Goal: Find specific page/section: Find specific page/section

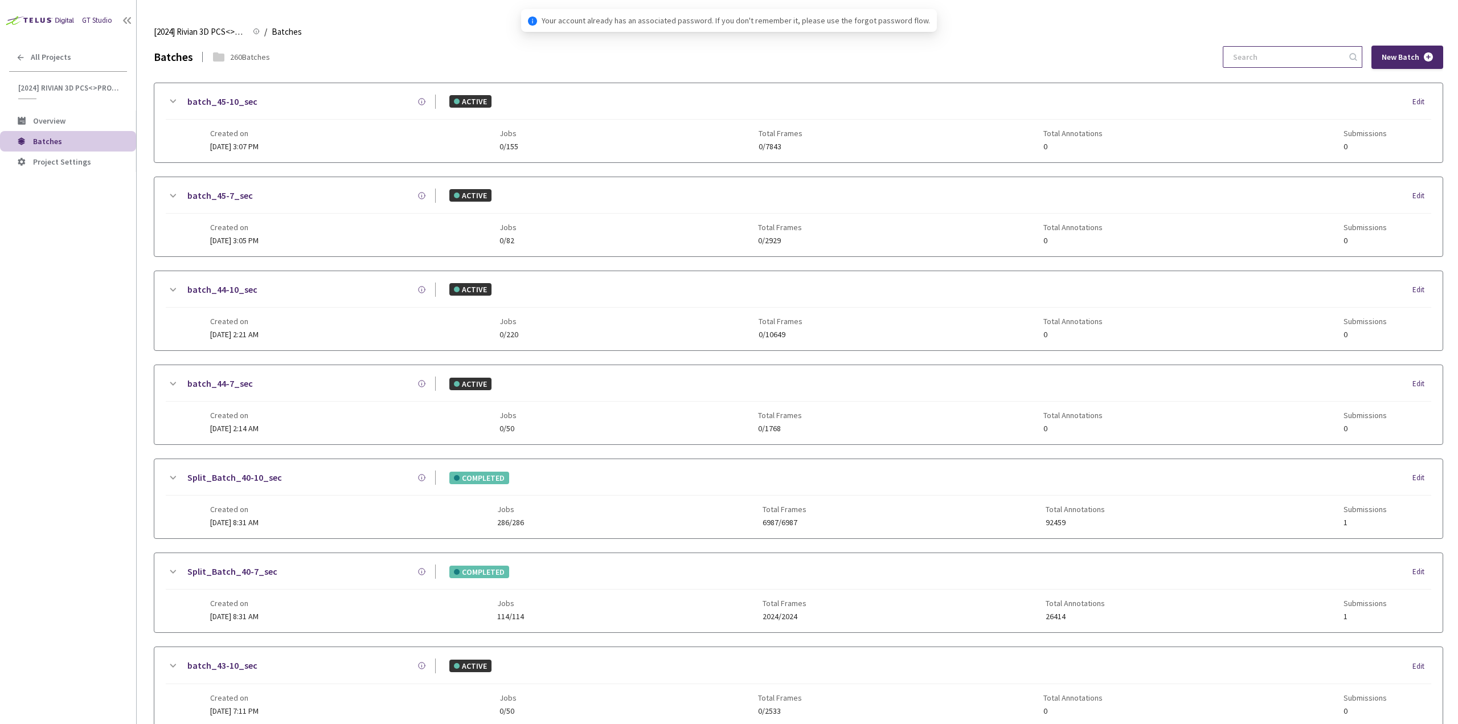
click at [1258, 59] on input at bounding box center [1286, 57] width 121 height 21
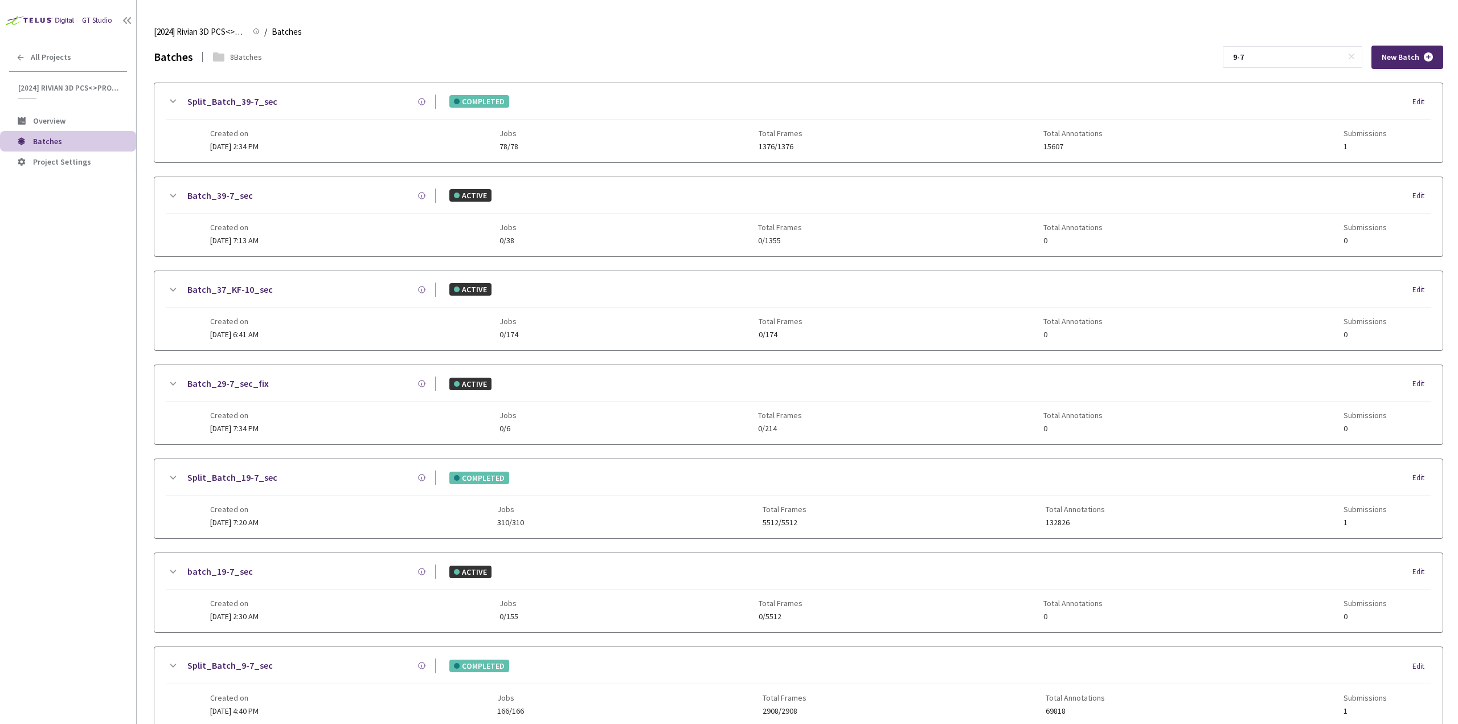
scroll to position [155, 0]
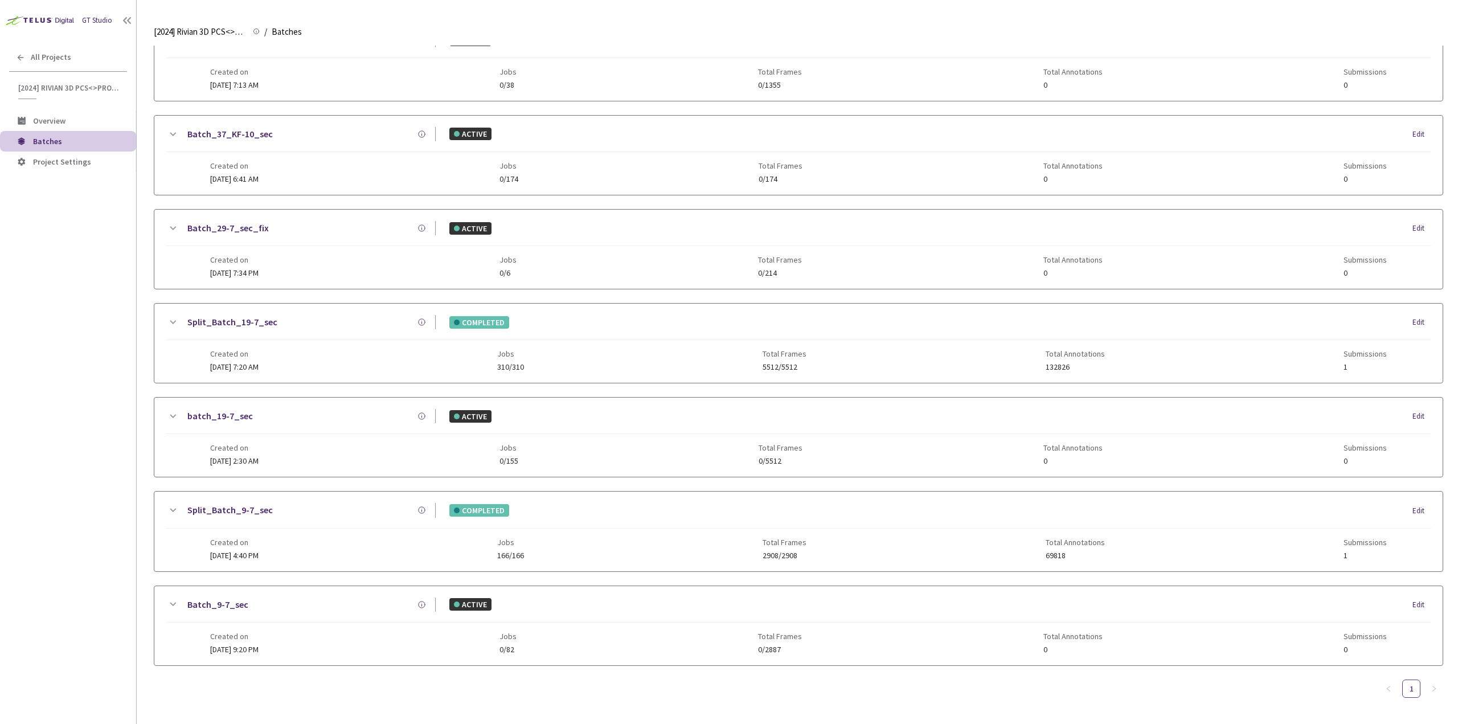
type input "9-7"
click at [171, 511] on icon at bounding box center [173, 510] width 14 height 14
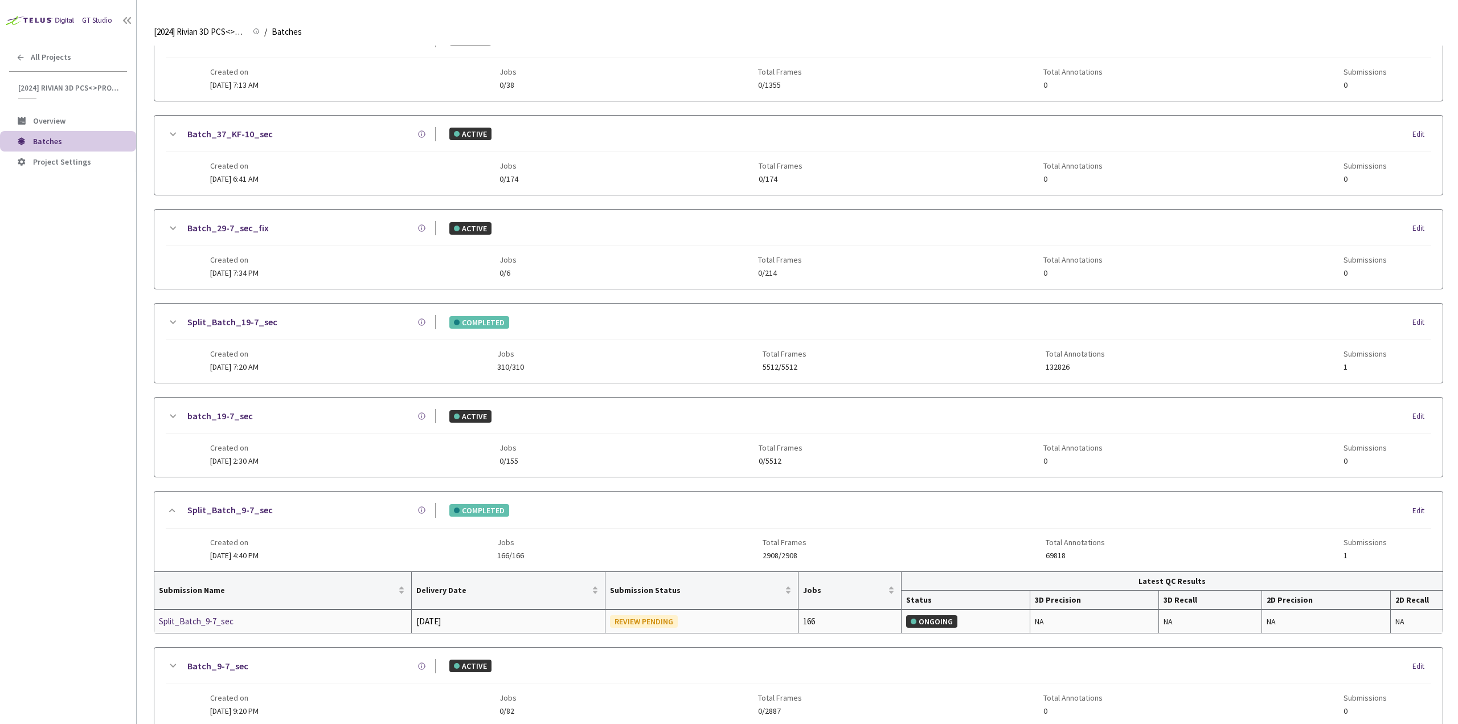
click at [224, 620] on div "Split_Batch_9-7_sec" at bounding box center [219, 621] width 121 height 14
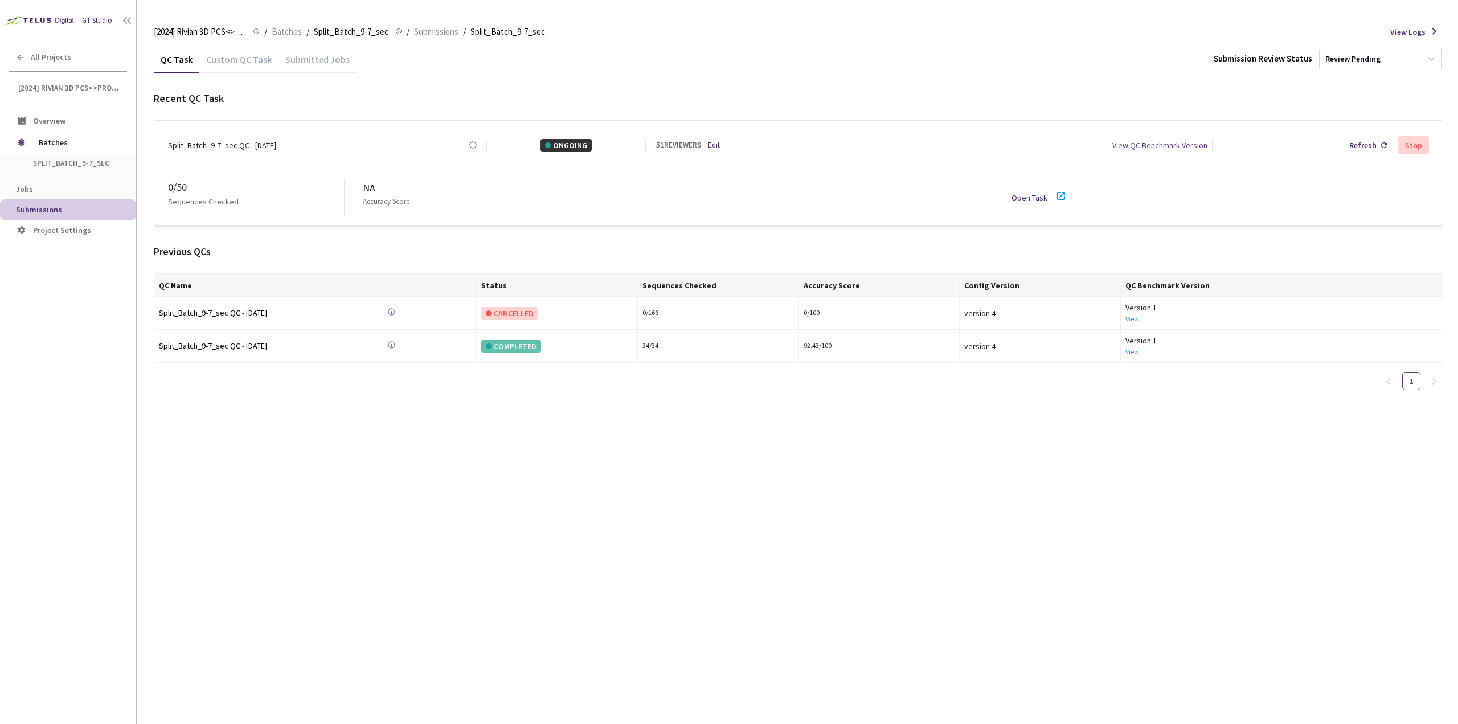
click at [261, 63] on div "Custom QC Task" at bounding box center [238, 63] width 79 height 19
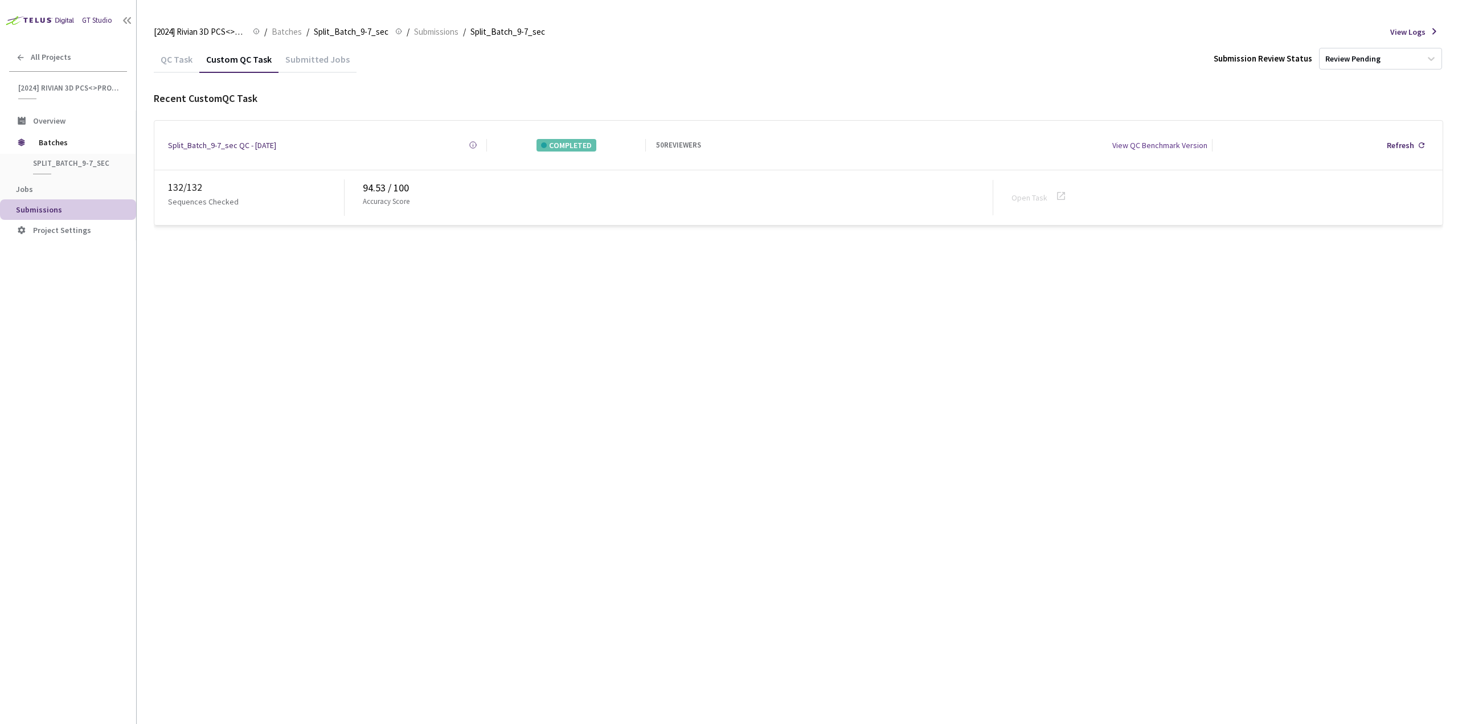
click at [189, 64] on div "QC Task" at bounding box center [177, 63] width 46 height 19
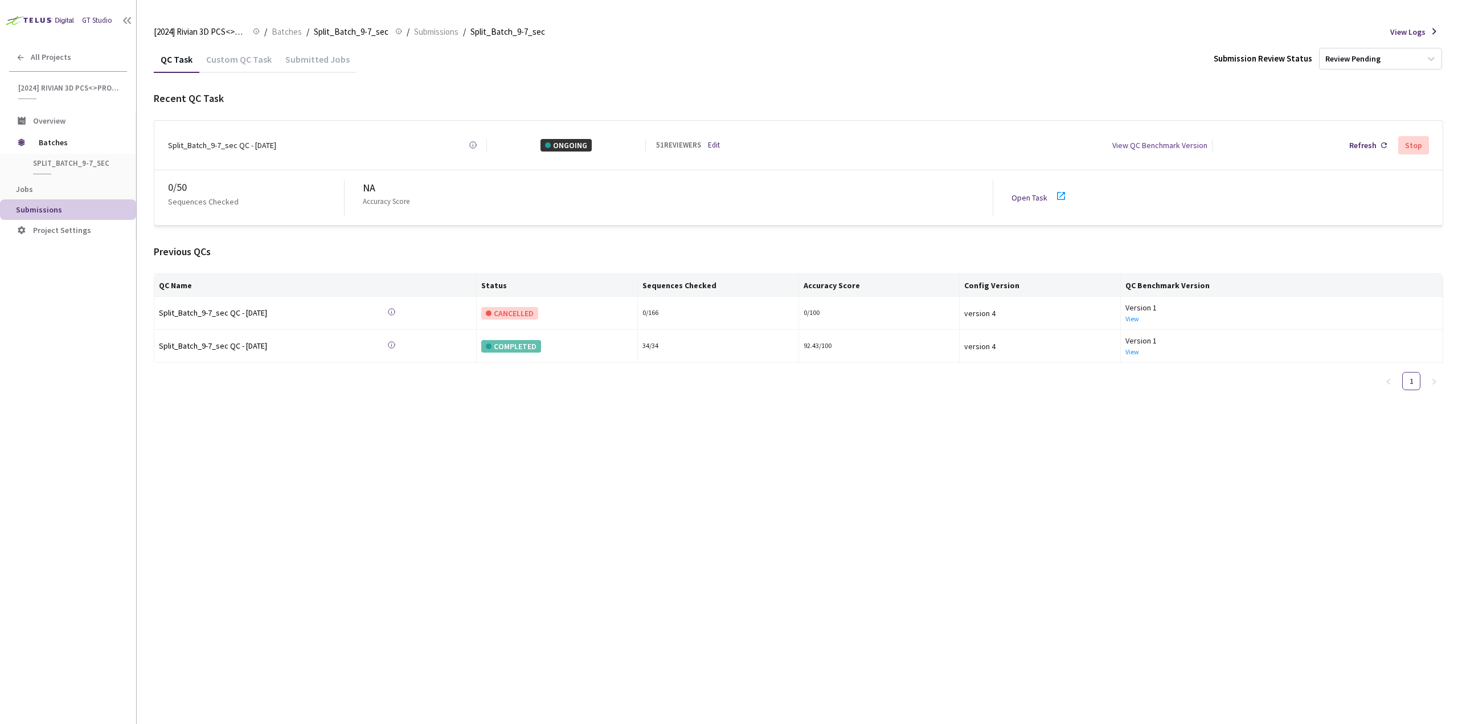
click at [1064, 194] on icon at bounding box center [1061, 196] width 14 height 14
